Goal: Contribute content: Contribute content

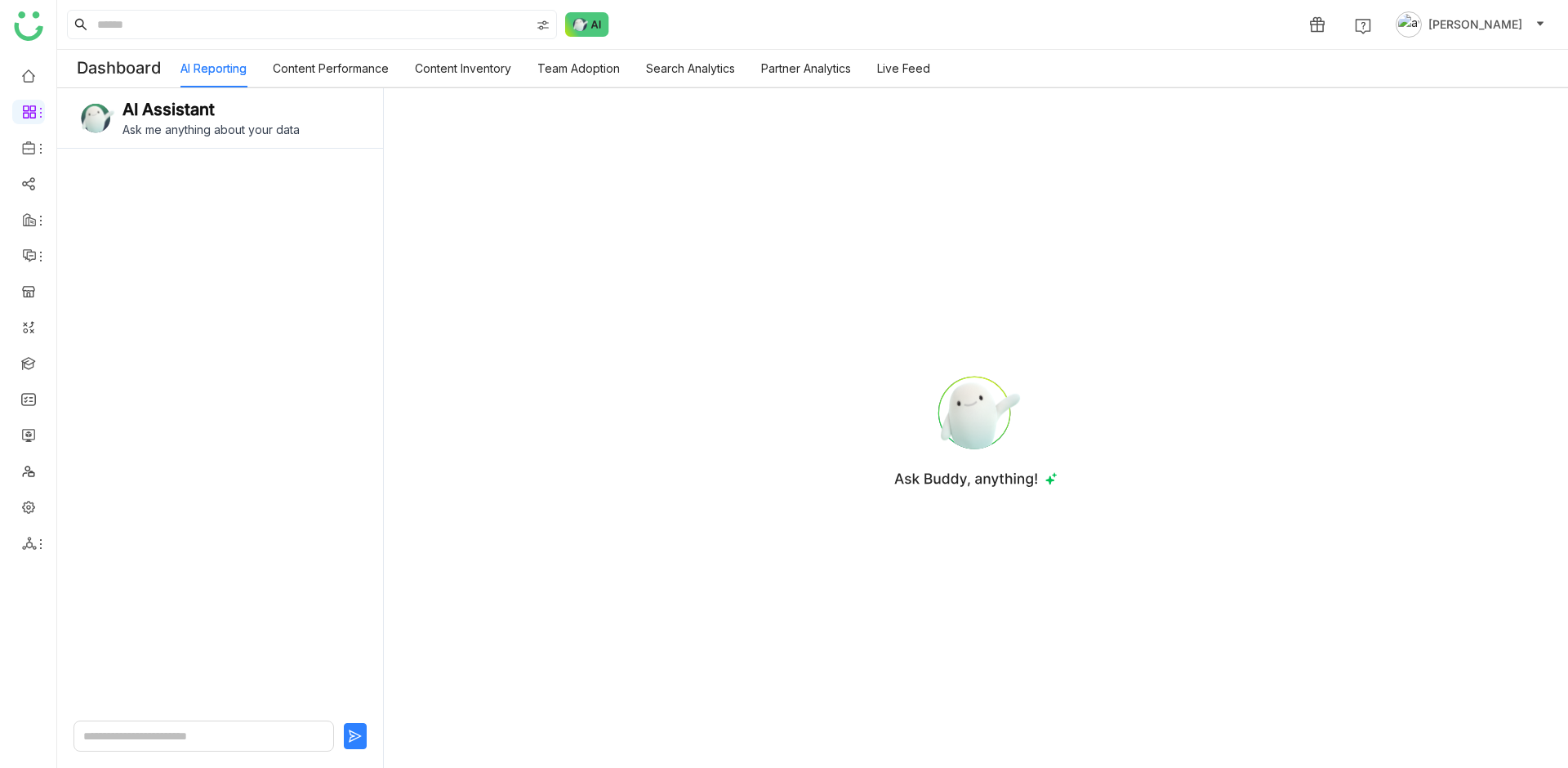
click at [1428, 17] on span "[PERSON_NAME]" at bounding box center [1475, 25] width 94 height 18
click at [1410, 59] on span "Profile" at bounding box center [1425, 62] width 53 height 18
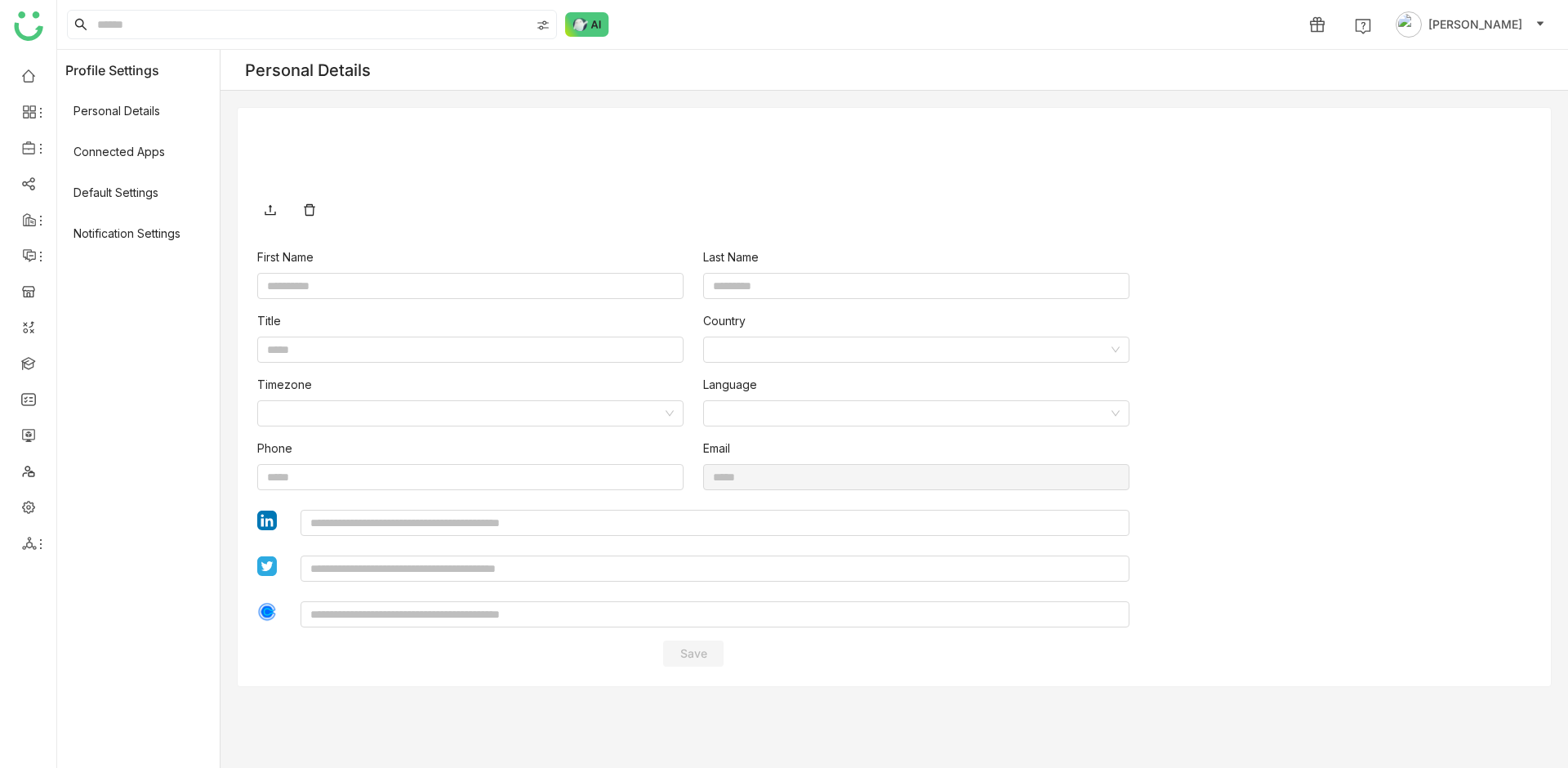
type input "*******"
type input "**********"
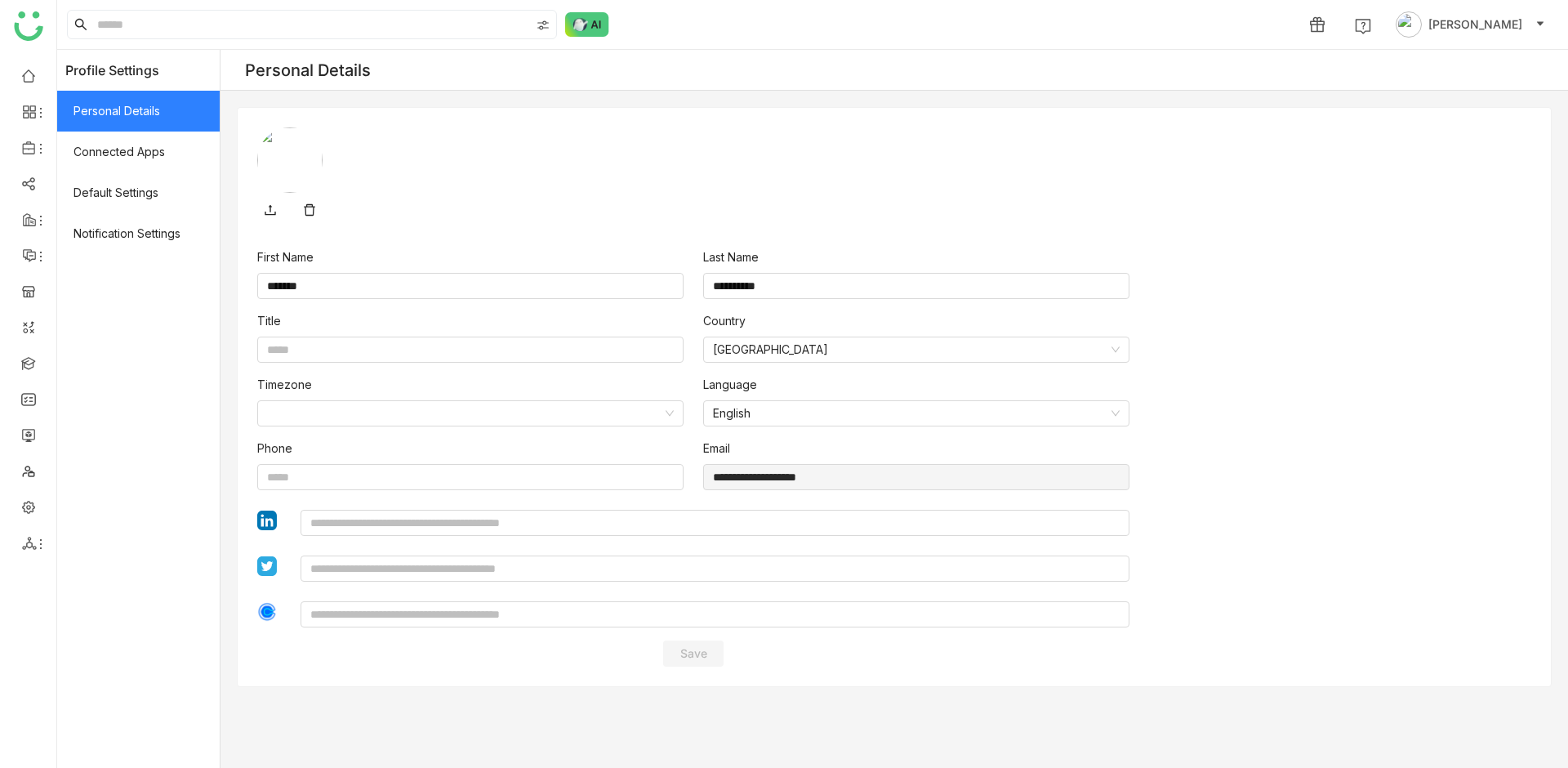
click at [133, 103] on span "Personal Details" at bounding box center [139, 110] width 163 height 41
click at [133, 150] on span "Connected Apps" at bounding box center [139, 152] width 163 height 41
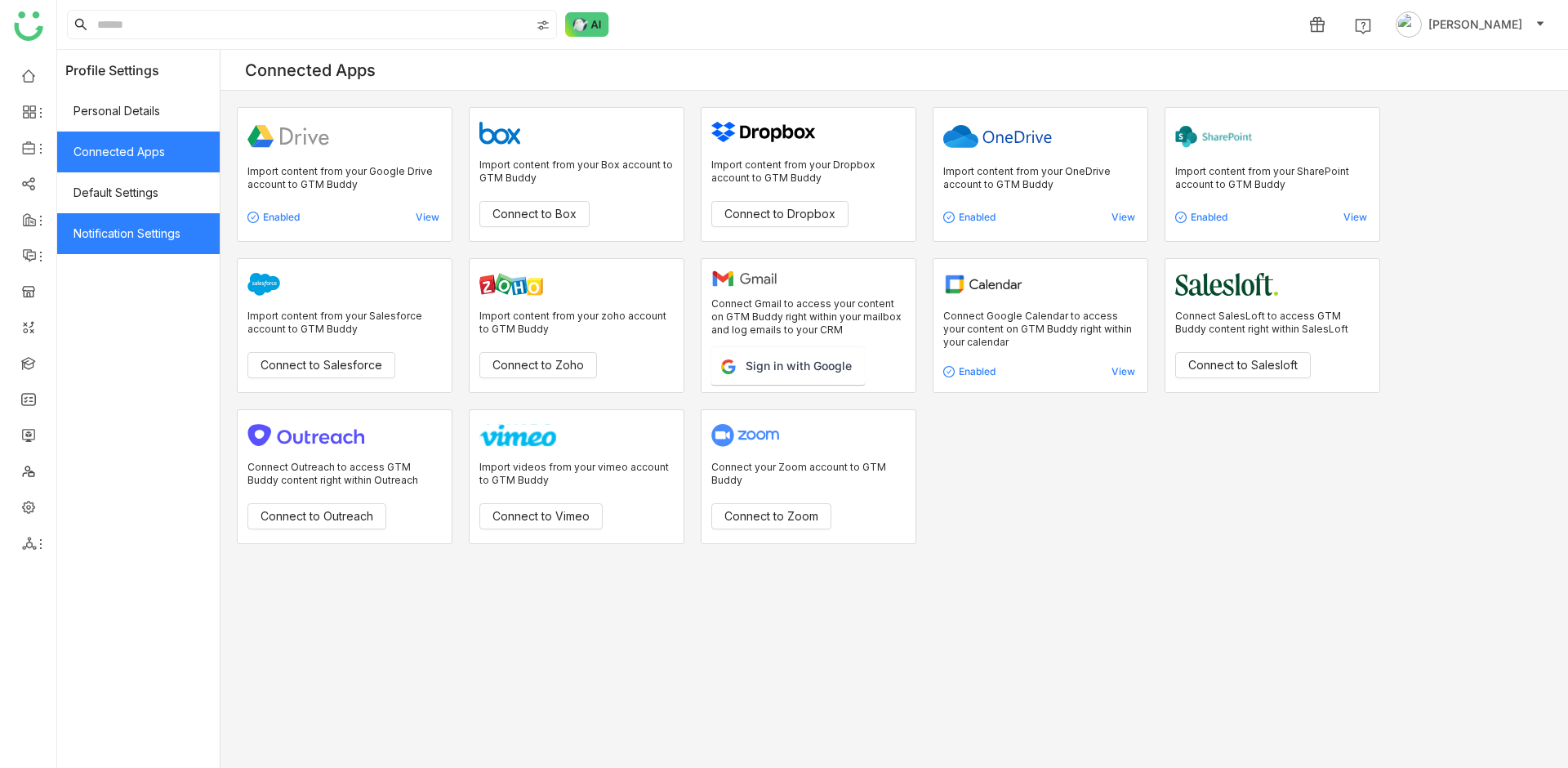
click at [181, 226] on span "Notification Settings" at bounding box center [139, 233] width 163 height 41
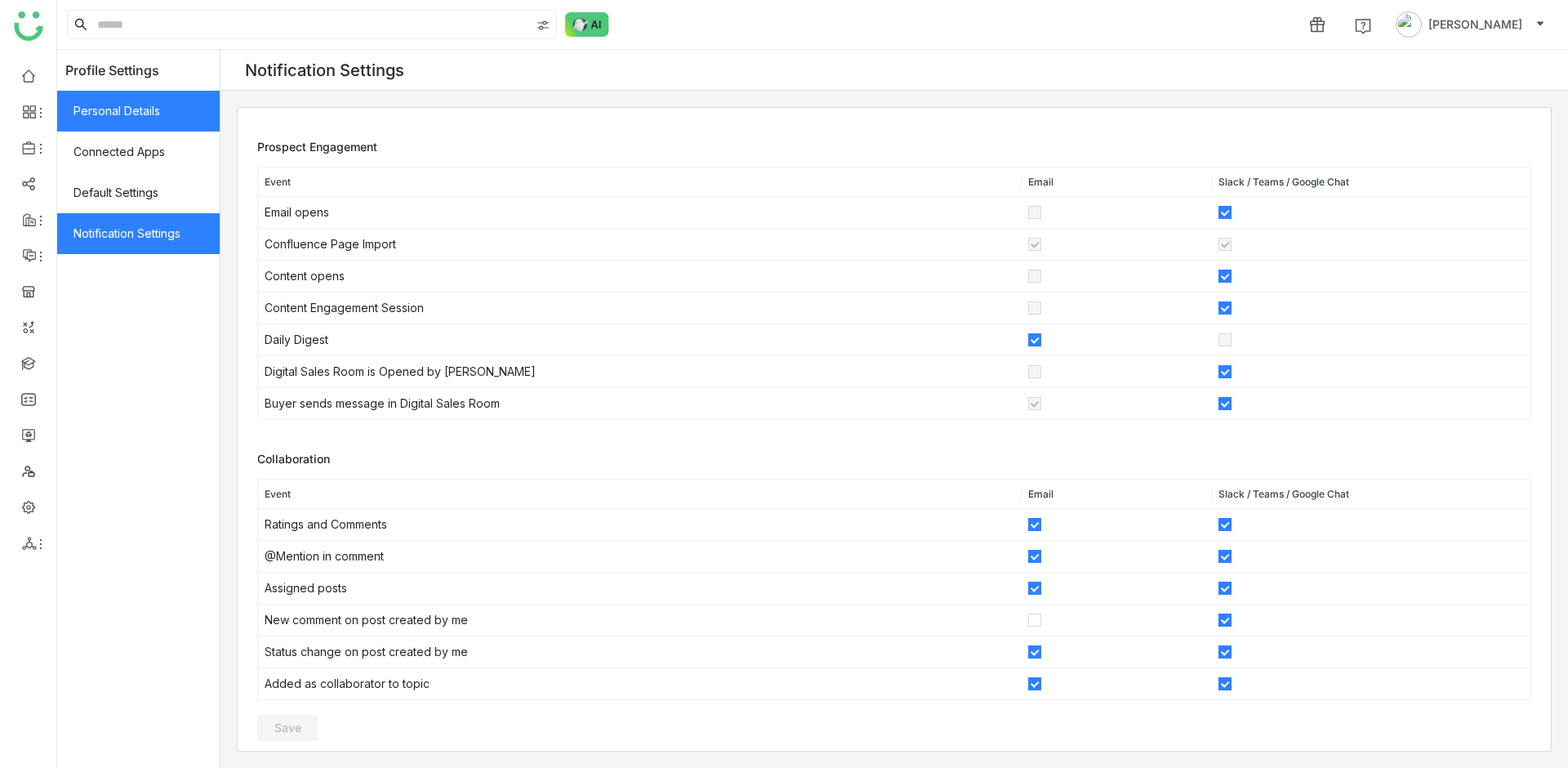
click at [182, 121] on span "Personal Details" at bounding box center [139, 110] width 163 height 41
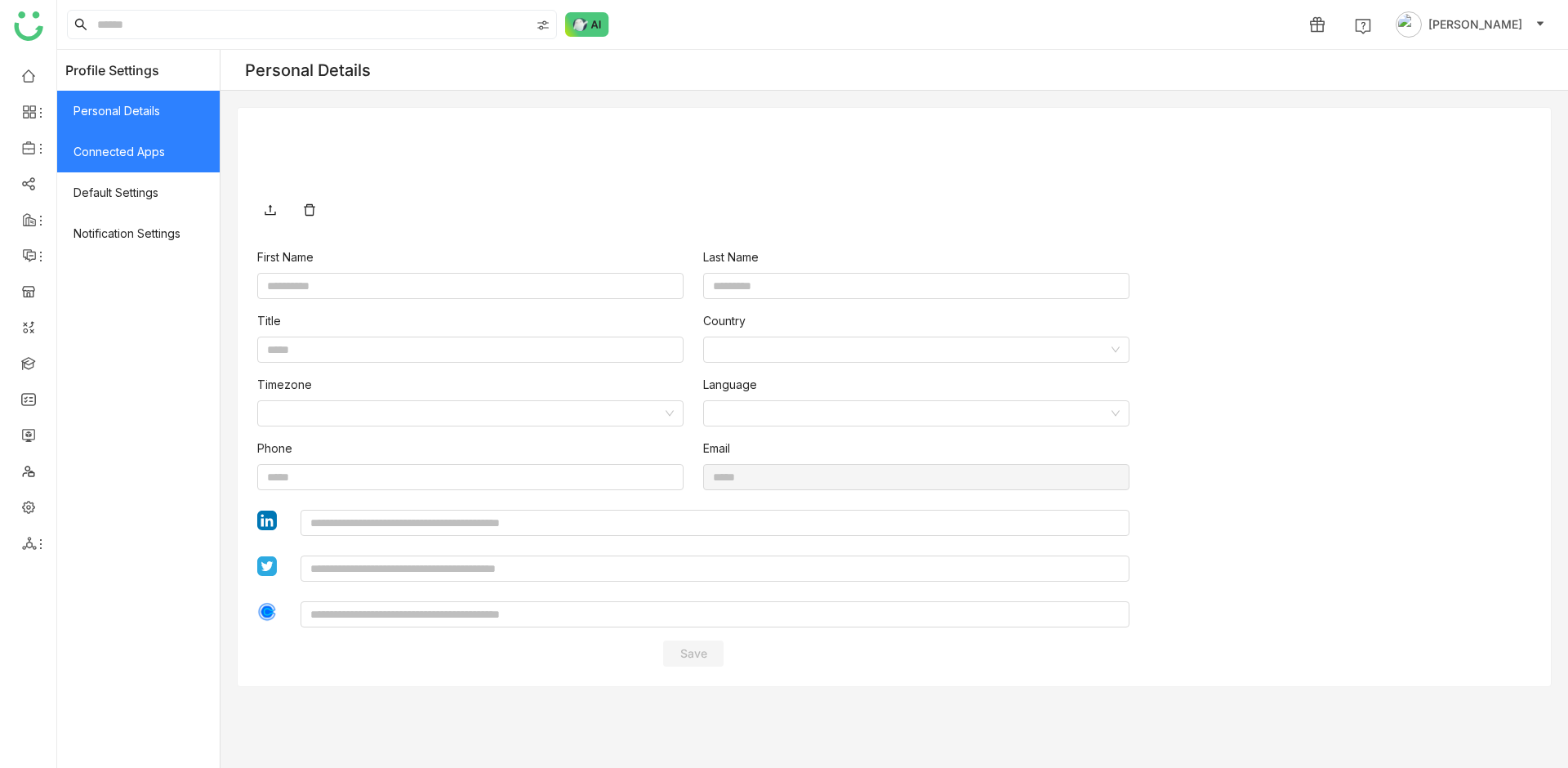
type input "*******"
type input "**********"
click at [174, 156] on span "Connected Apps" at bounding box center [139, 152] width 163 height 41
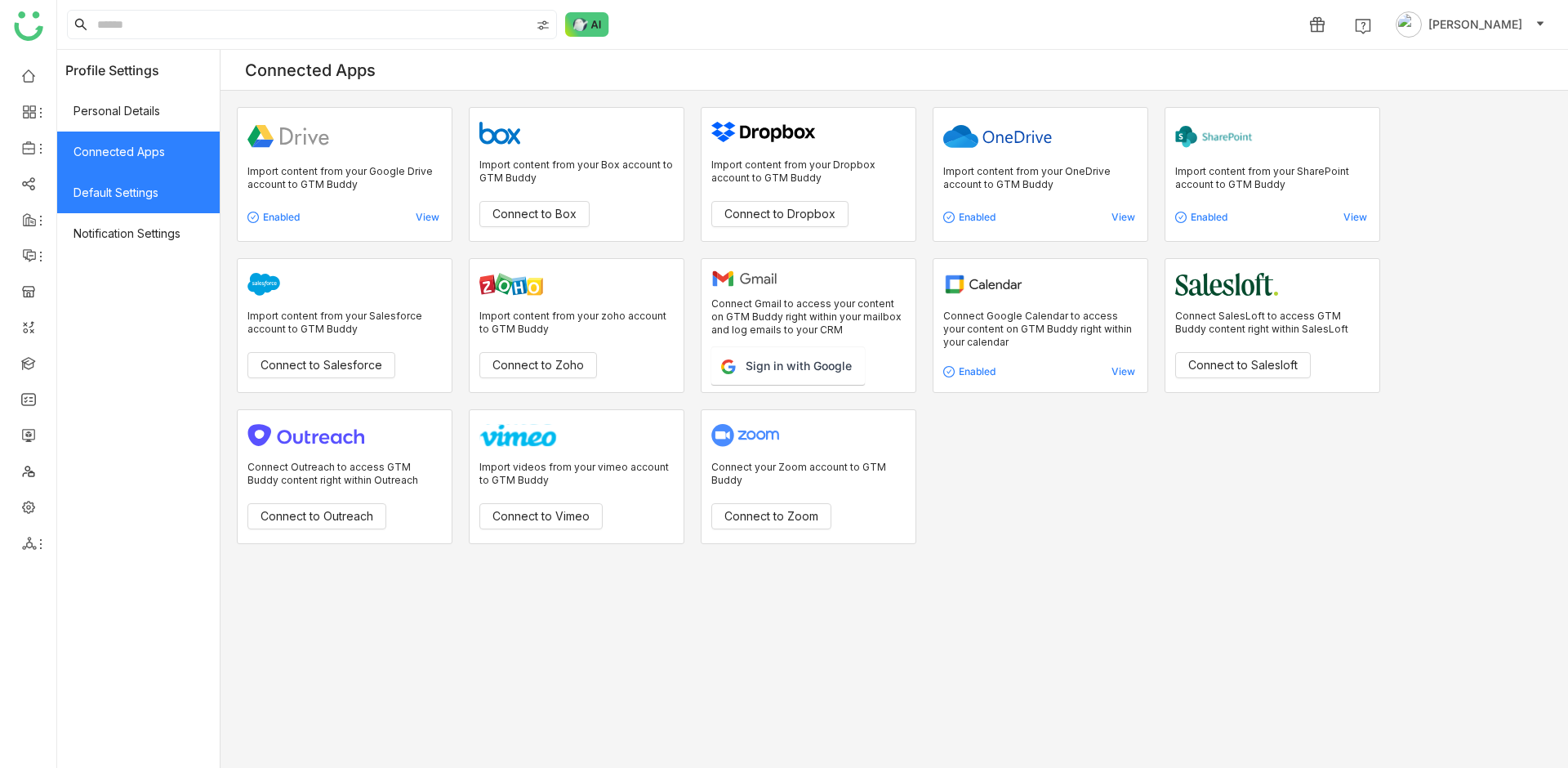
click at [155, 210] on span "Default Settings" at bounding box center [139, 193] width 163 height 41
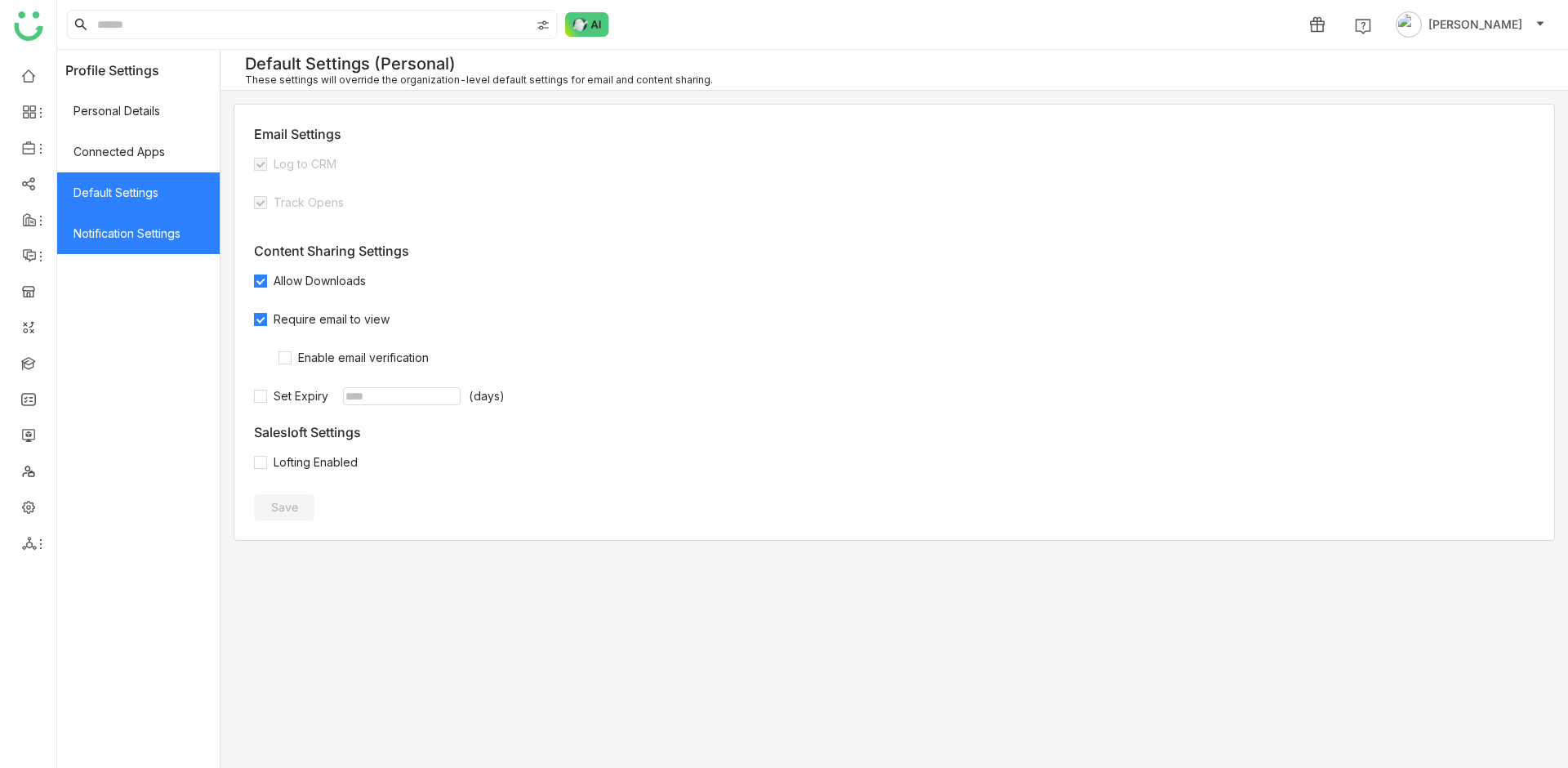
click at [149, 240] on span "Notification Settings" at bounding box center [139, 233] width 163 height 41
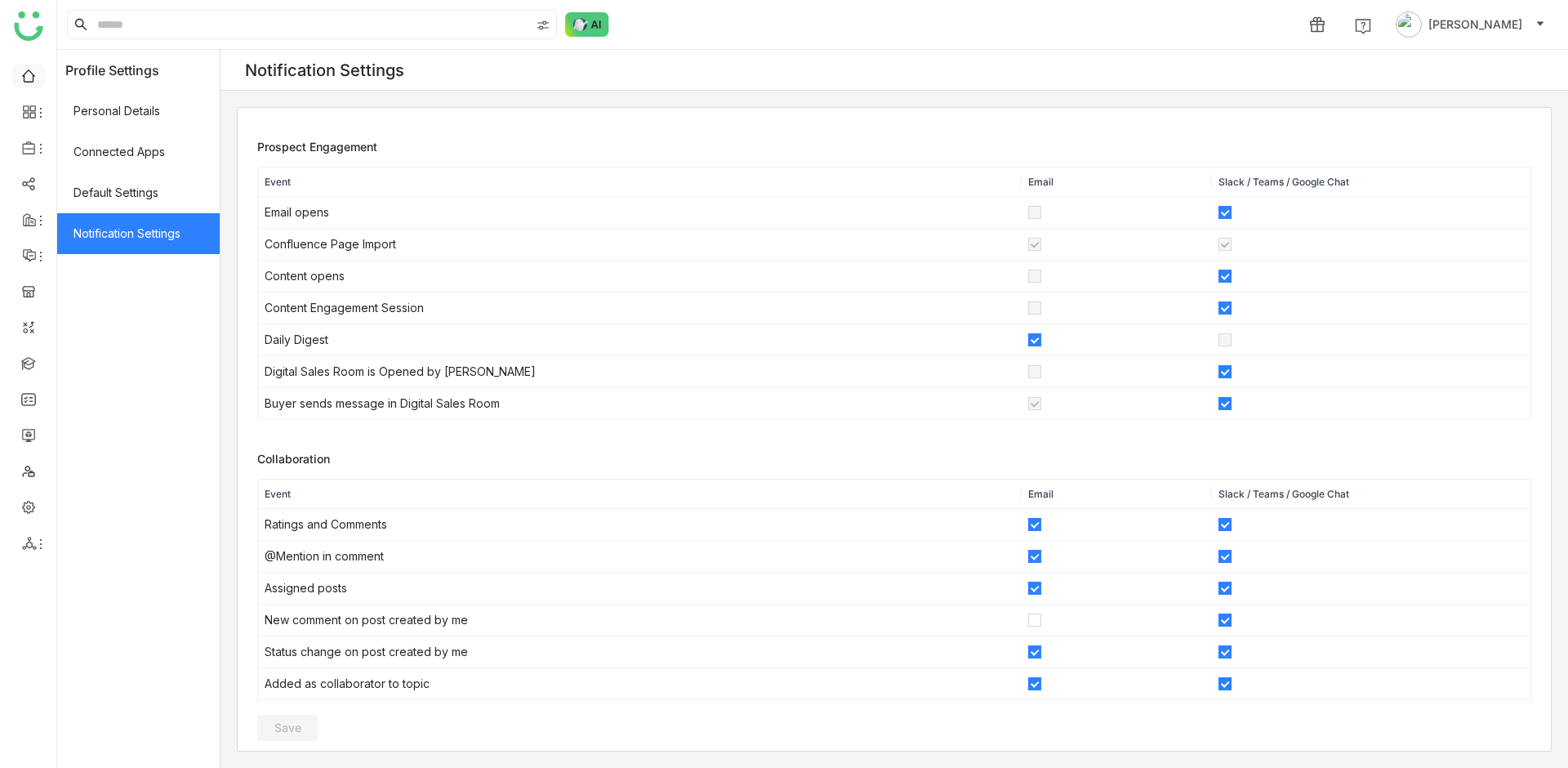
click at [35, 79] on link at bounding box center [28, 74] width 15 height 14
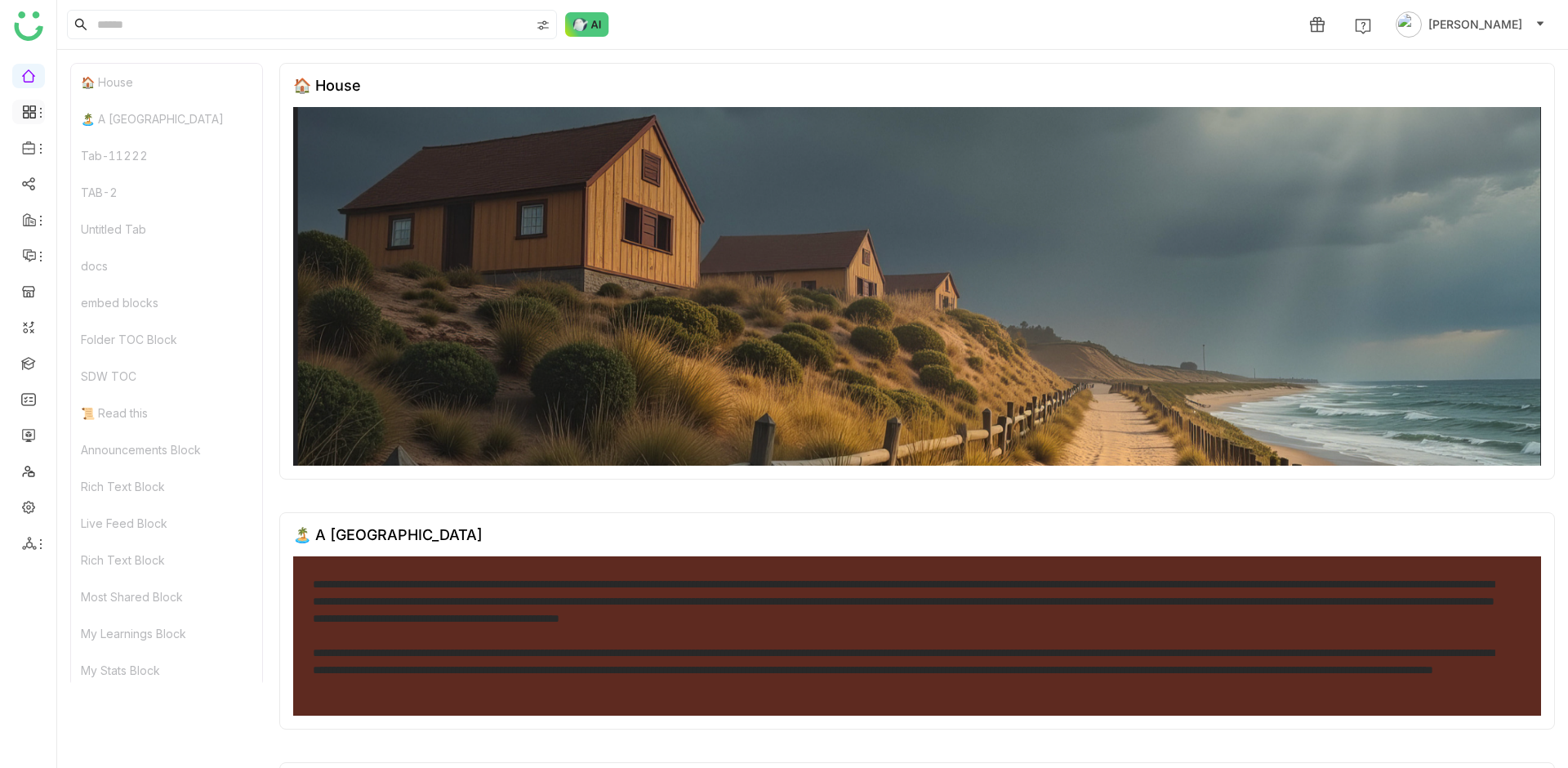
click at [32, 112] on icon at bounding box center [32, 115] width 5 height 5
click at [92, 150] on link "Dashboard" at bounding box center [113, 150] width 106 height 12
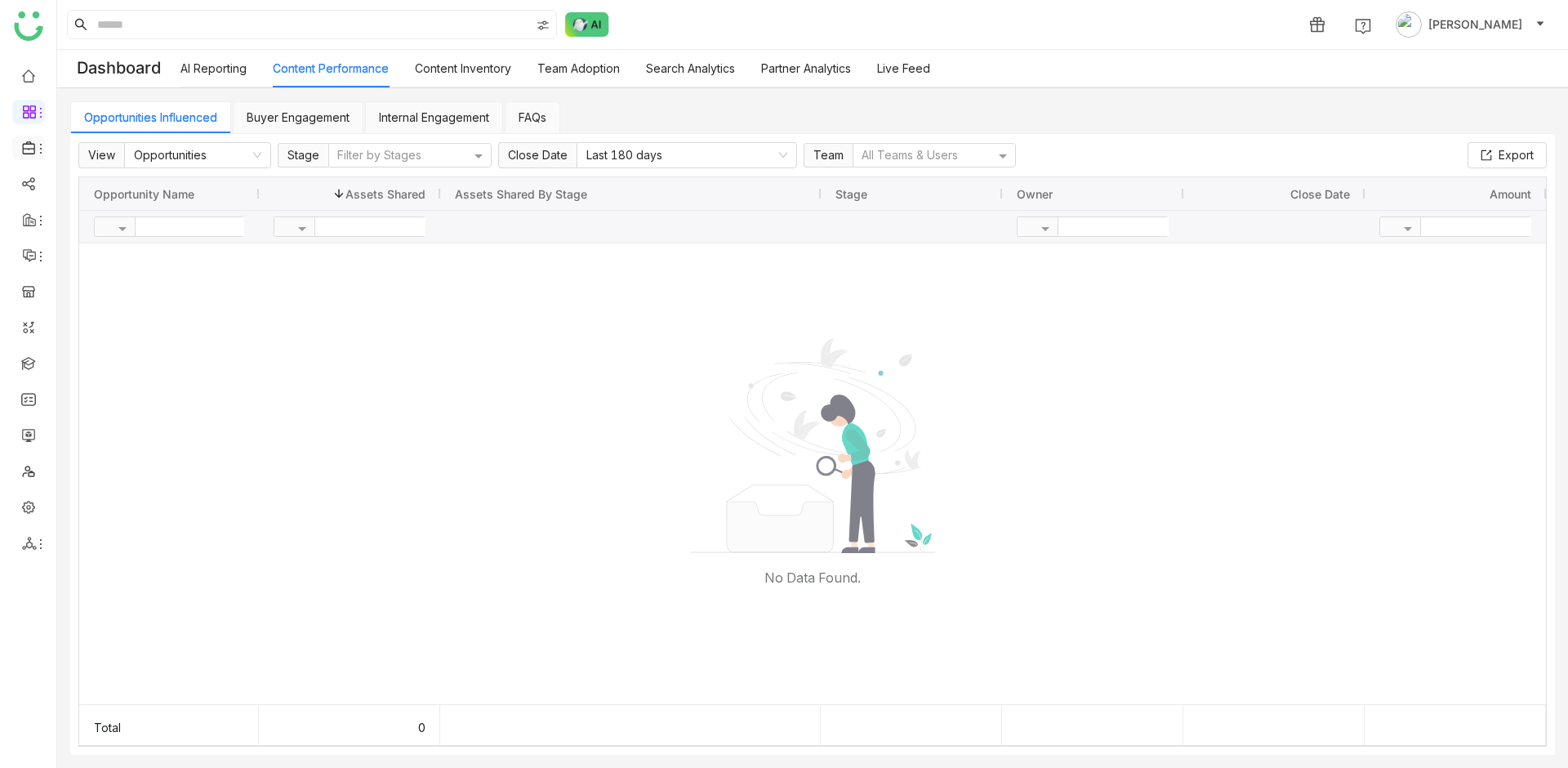
click at [43, 146] on icon at bounding box center [41, 149] width 13 height 13
click at [97, 239] on link "Library" at bounding box center [113, 241] width 106 height 12
click at [31, 153] on icon at bounding box center [27, 148] width 12 height 13
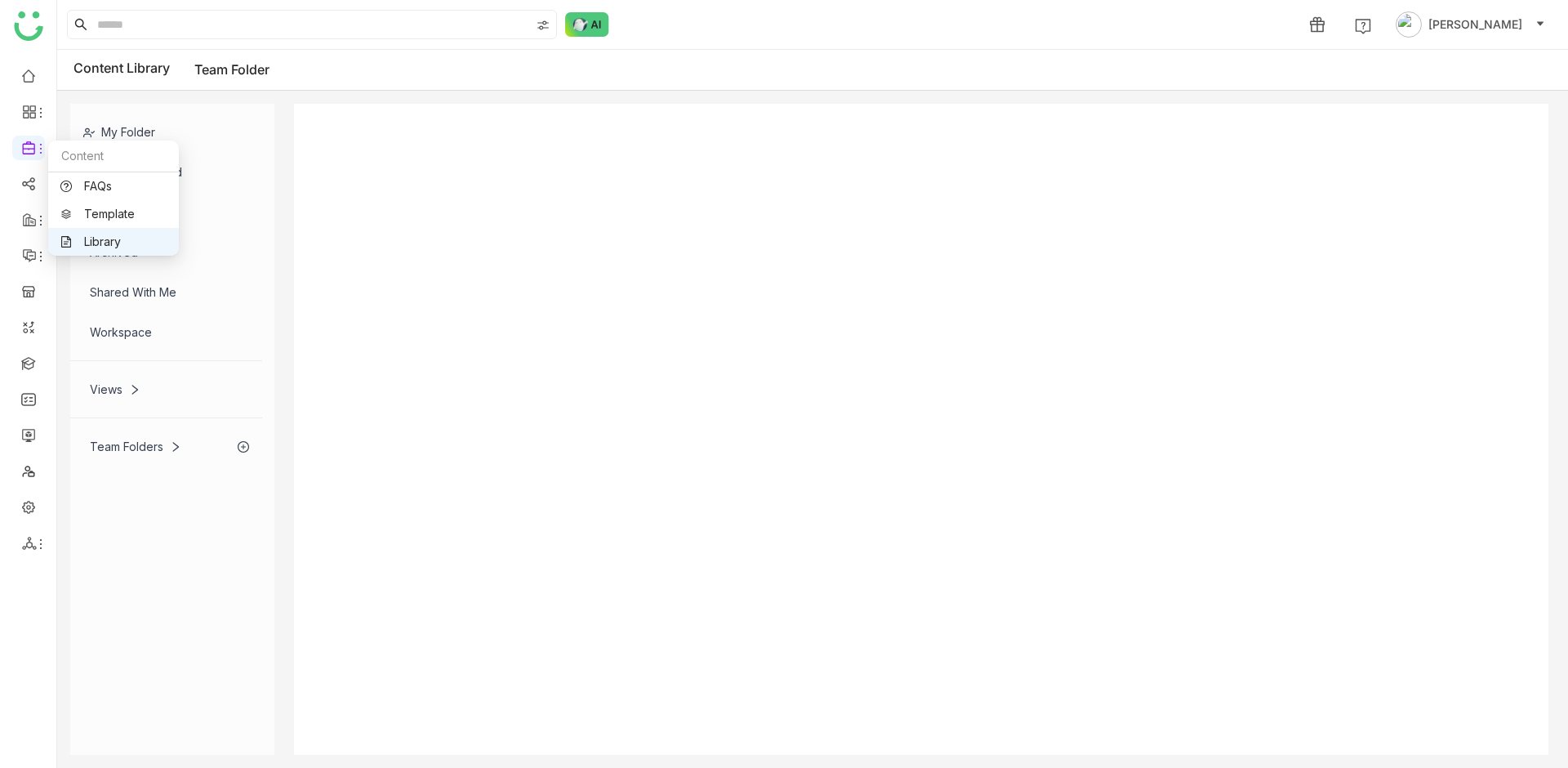
click at [100, 242] on link "Library" at bounding box center [113, 241] width 106 height 12
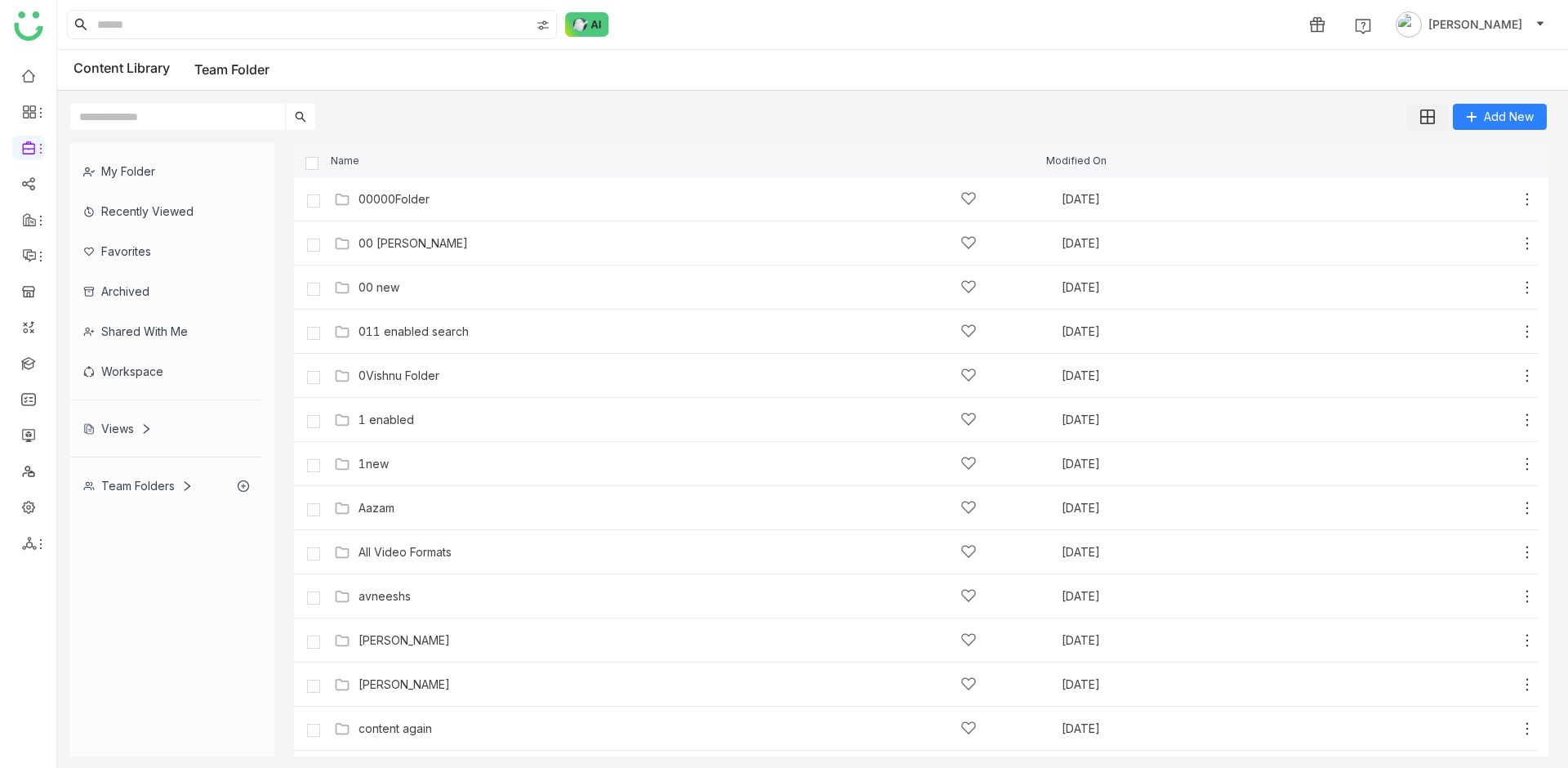
click at [1427, 114] on img at bounding box center [1427, 117] width 15 height 15
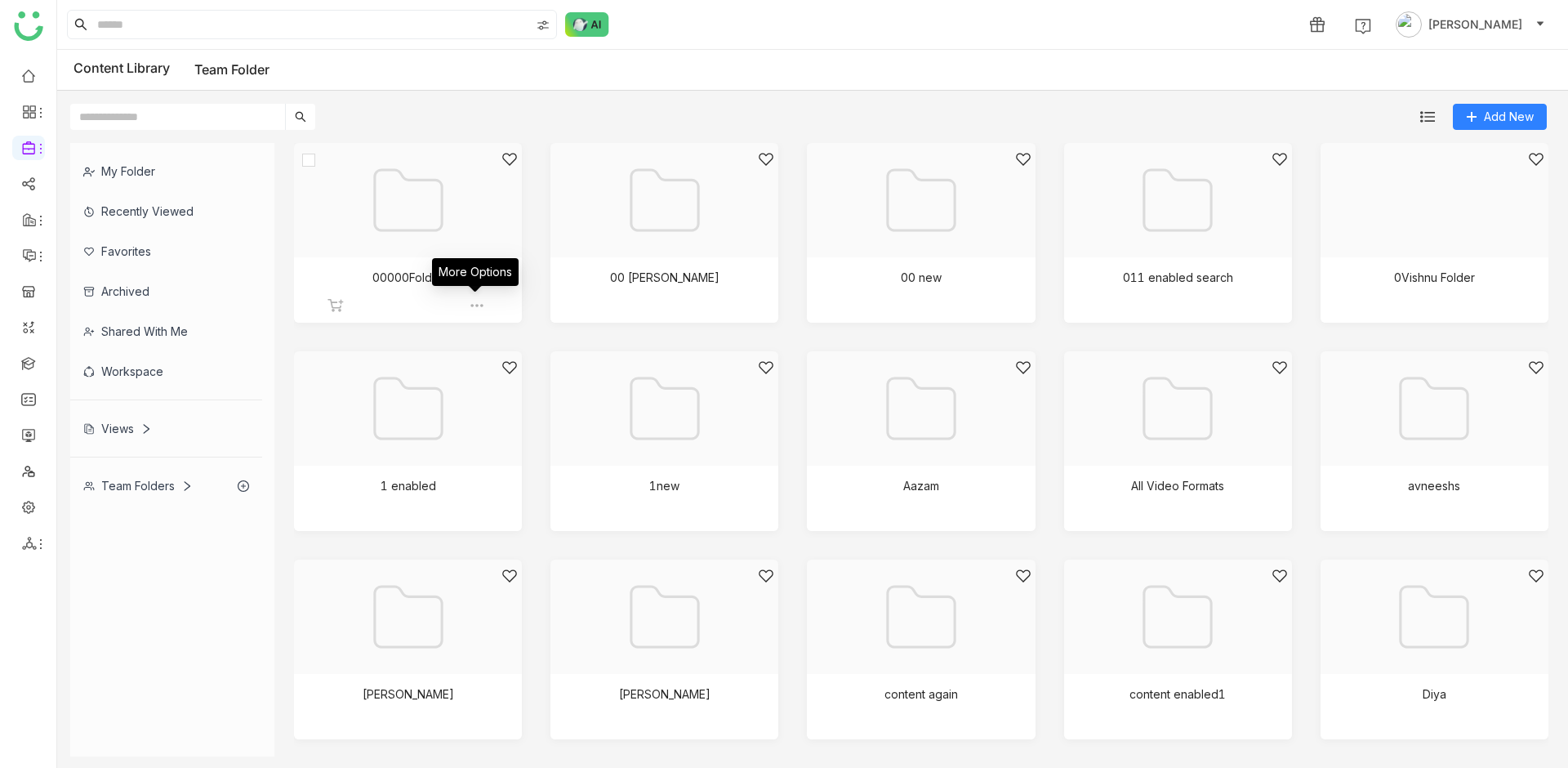
click at [472, 303] on img at bounding box center [477, 306] width 16 height 16
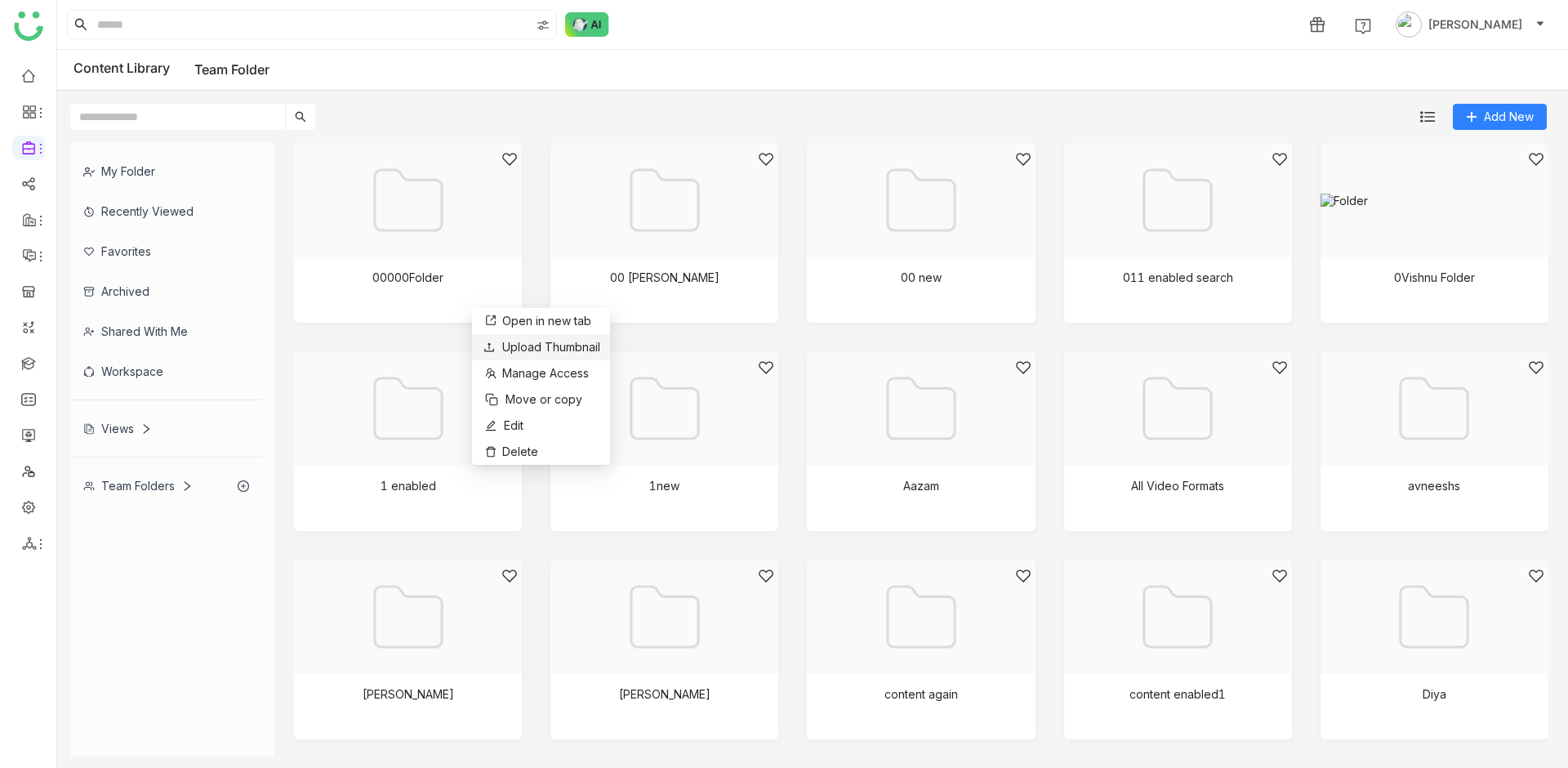
click at [539, 356] on li "Upload Thumbnail" at bounding box center [541, 347] width 138 height 26
click at [480, 306] on img at bounding box center [477, 306] width 16 height 16
click at [597, 349] on span "Upload Thumbnail" at bounding box center [559, 350] width 98 height 14
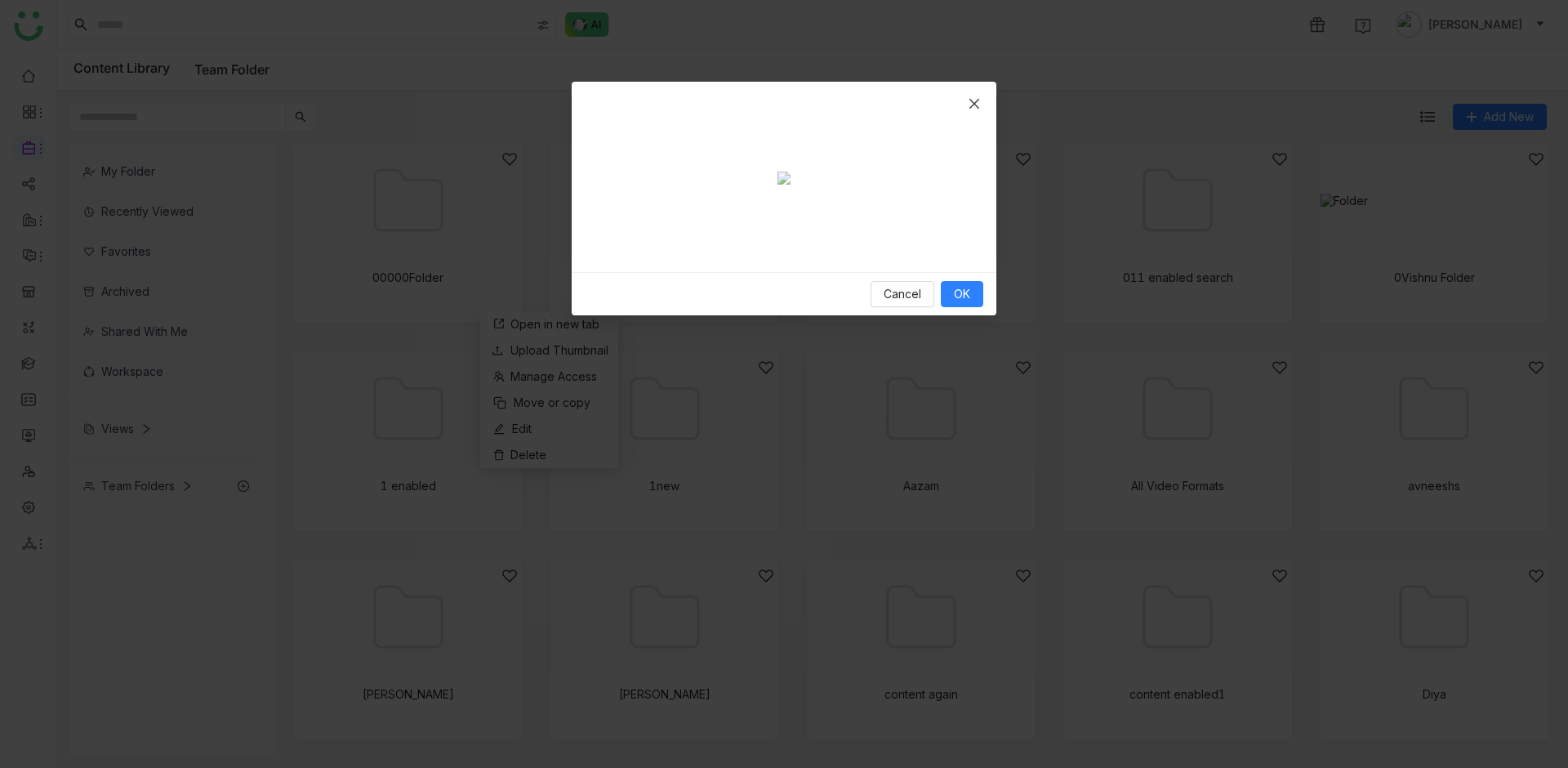
click at [852, 345] on div "Crop photo" at bounding box center [784, 363] width 377 height 213
click at [957, 303] on span "OK" at bounding box center [962, 294] width 16 height 18
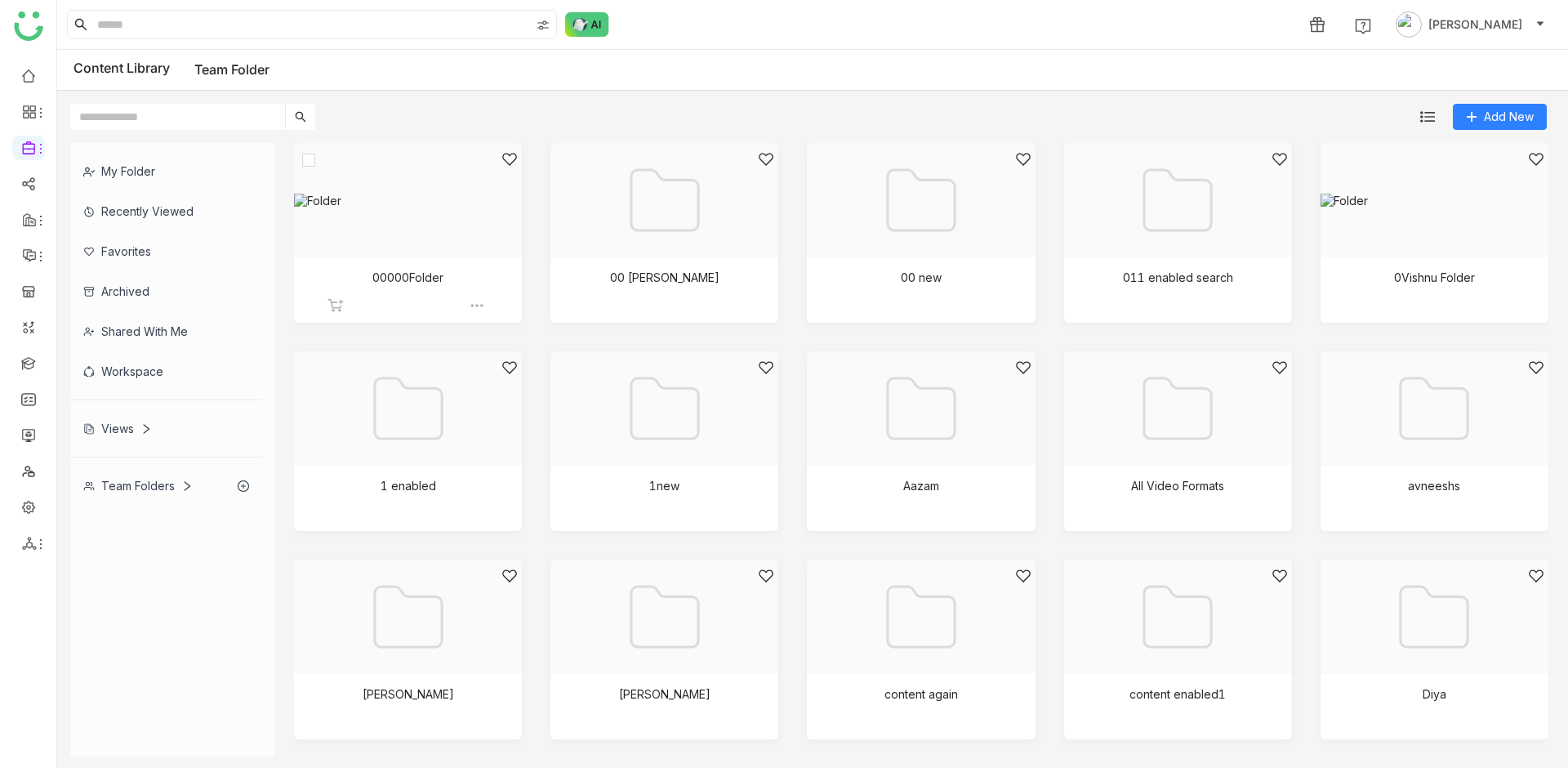
click at [471, 223] on div at bounding box center [402, 220] width 200 height 139
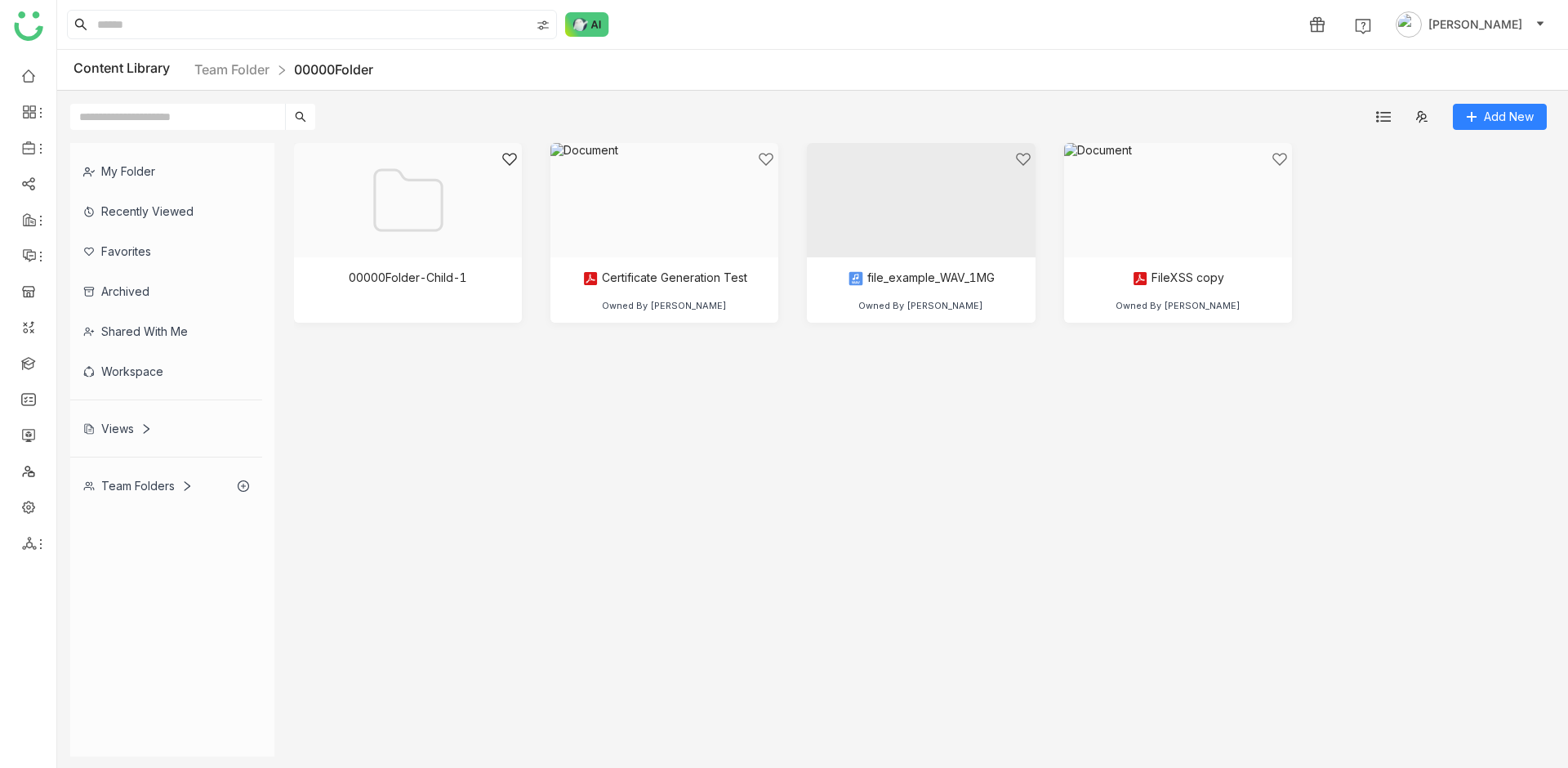
click at [230, 90] on div "Add New" at bounding box center [808, 110] width 1502 height 39
click at [243, 64] on link "Team Folder" at bounding box center [232, 69] width 75 height 16
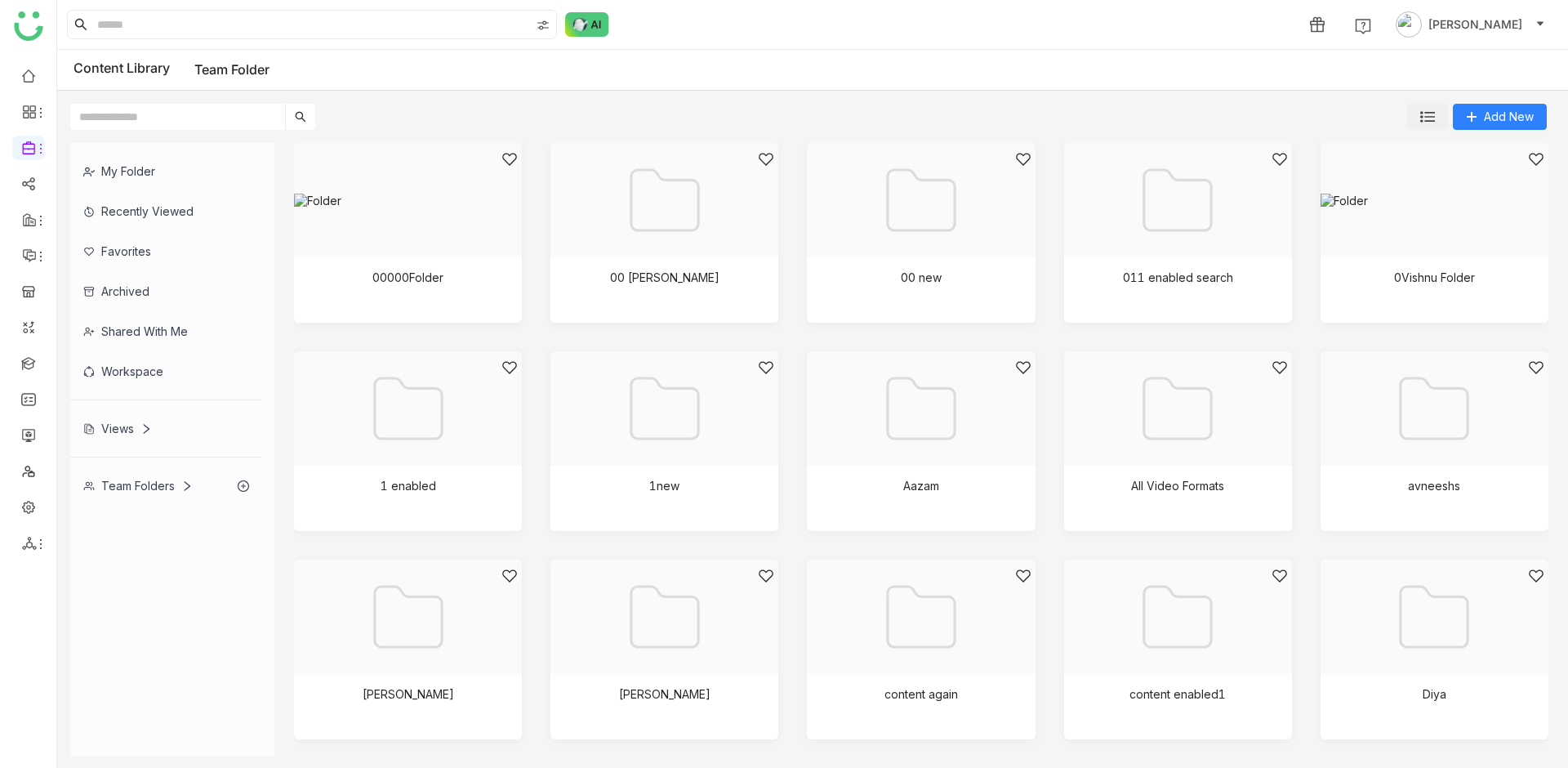
click at [1426, 126] on button at bounding box center [1427, 117] width 41 height 26
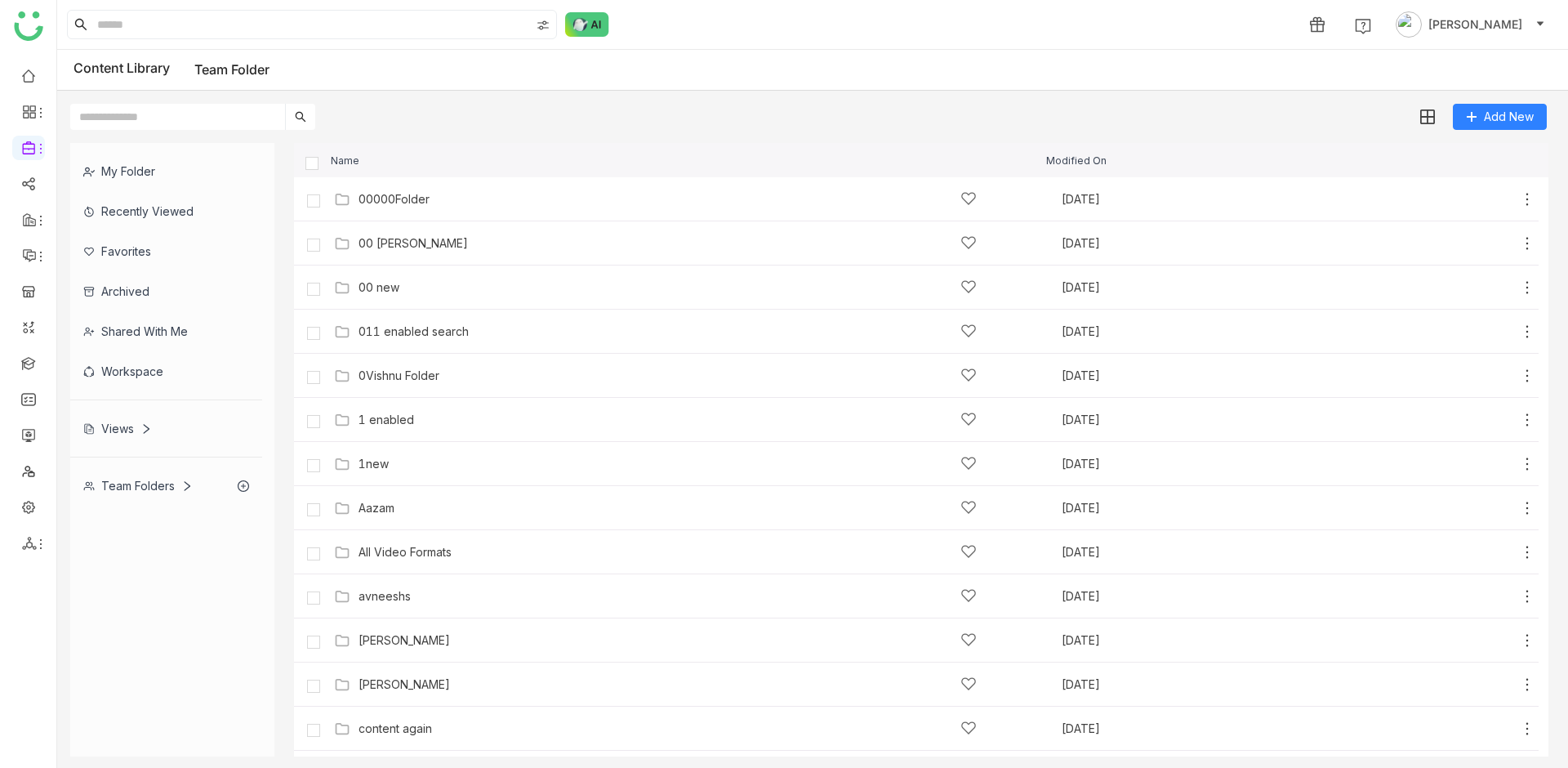
click at [1331, 119] on div "Add New" at bounding box center [808, 110] width 1502 height 39
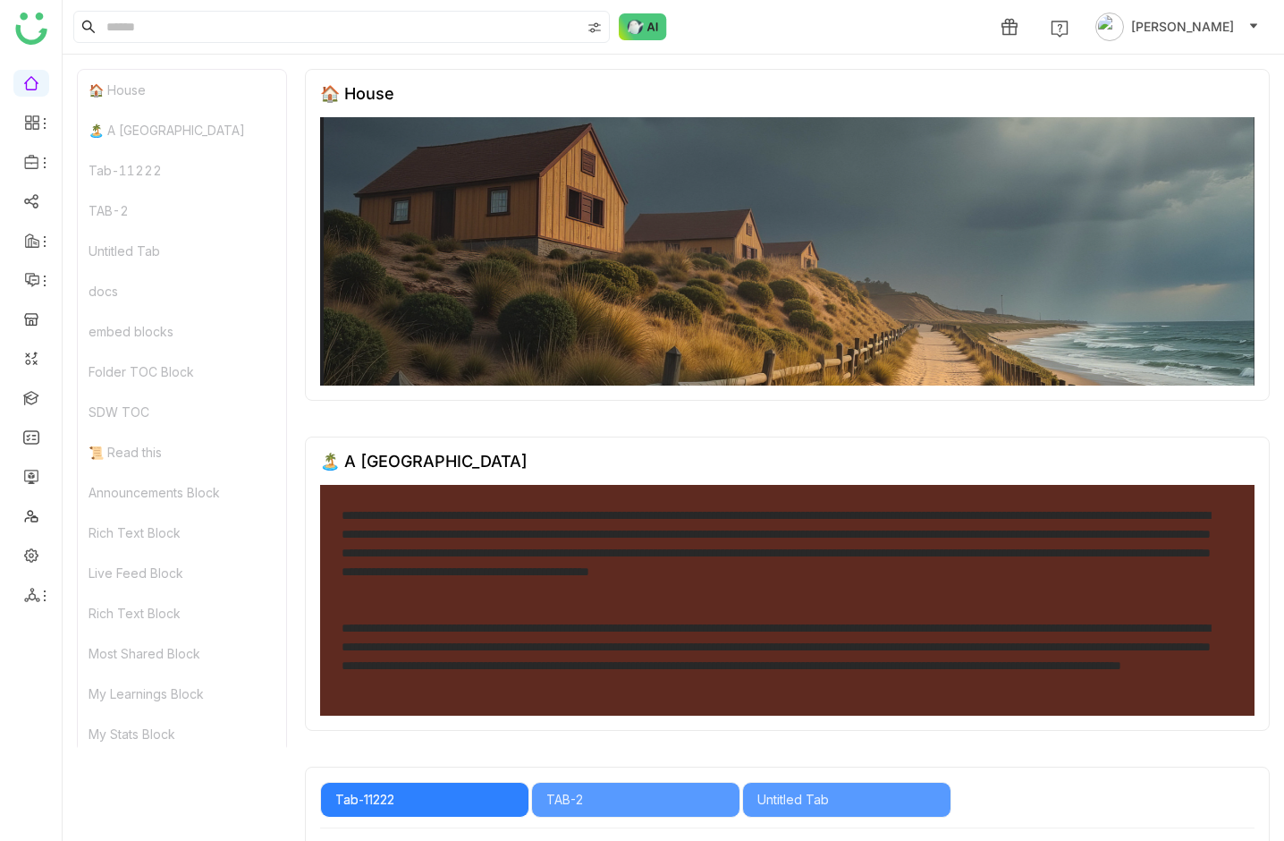
scroll to position [10001, 0]
